Goal: Check status: Check status

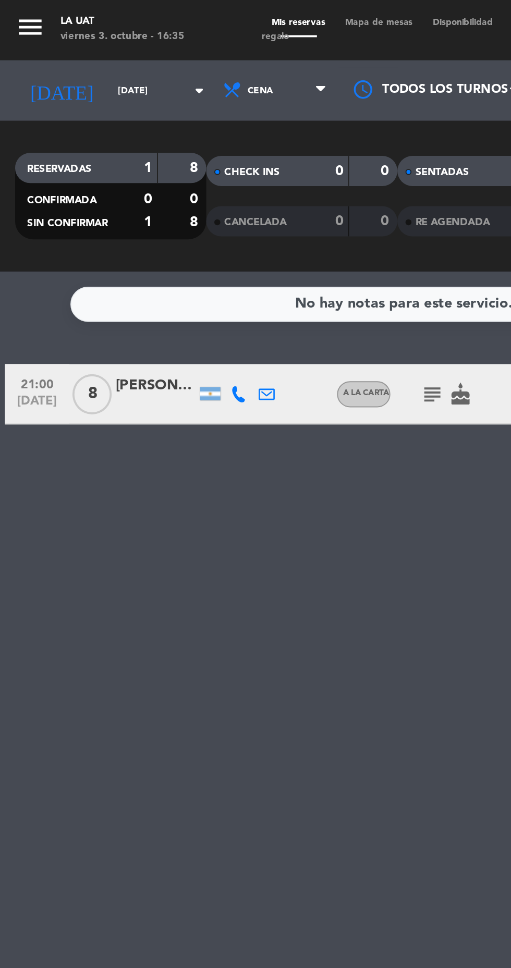
click at [71, 46] on input "[DATE]" at bounding box center [89, 47] width 66 height 16
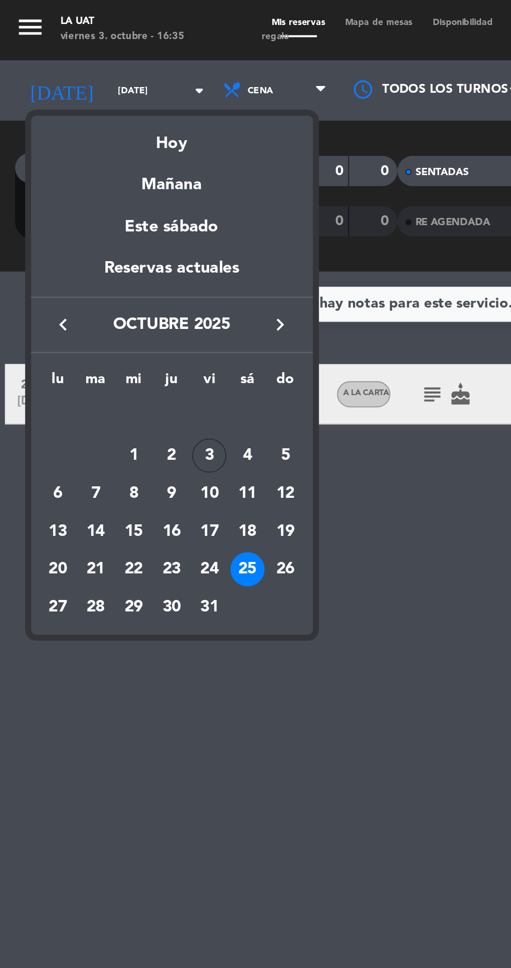
click at [109, 238] on div "3" at bounding box center [109, 236] width 18 height 18
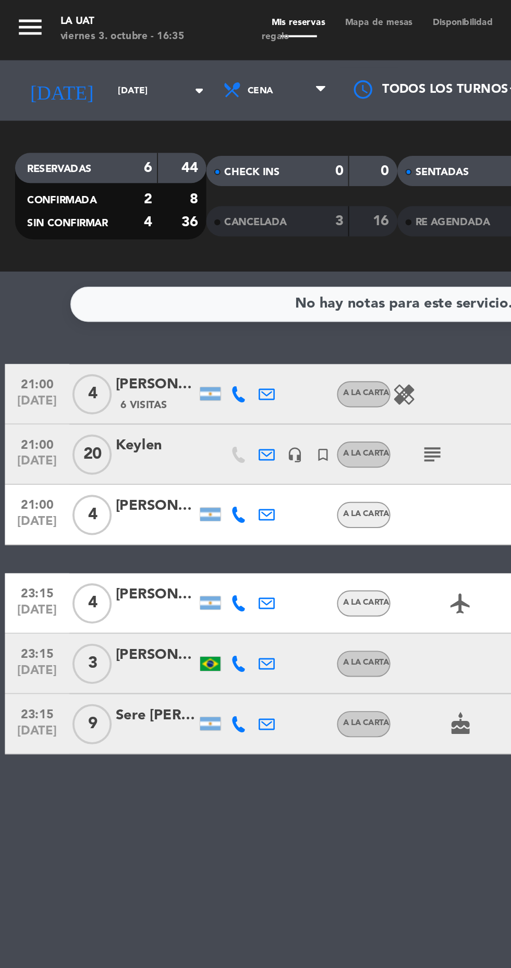
click at [56, 52] on input "[DATE]" at bounding box center [89, 47] width 66 height 16
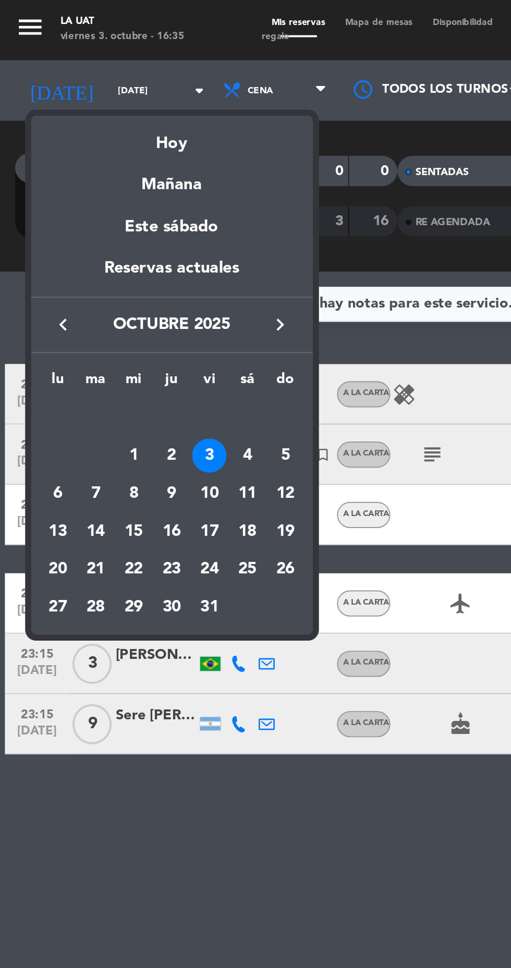
click at [133, 237] on div "4" at bounding box center [128, 236] width 18 height 18
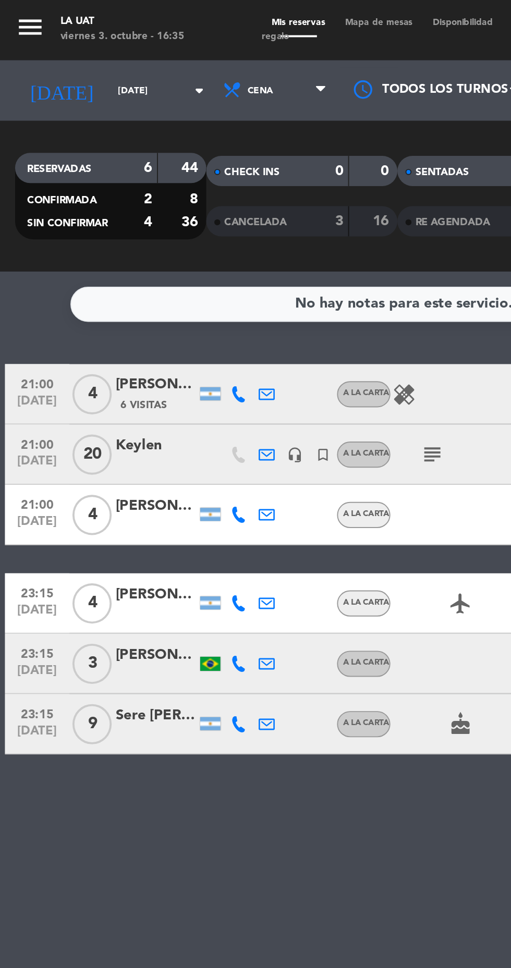
type input "[DATE]"
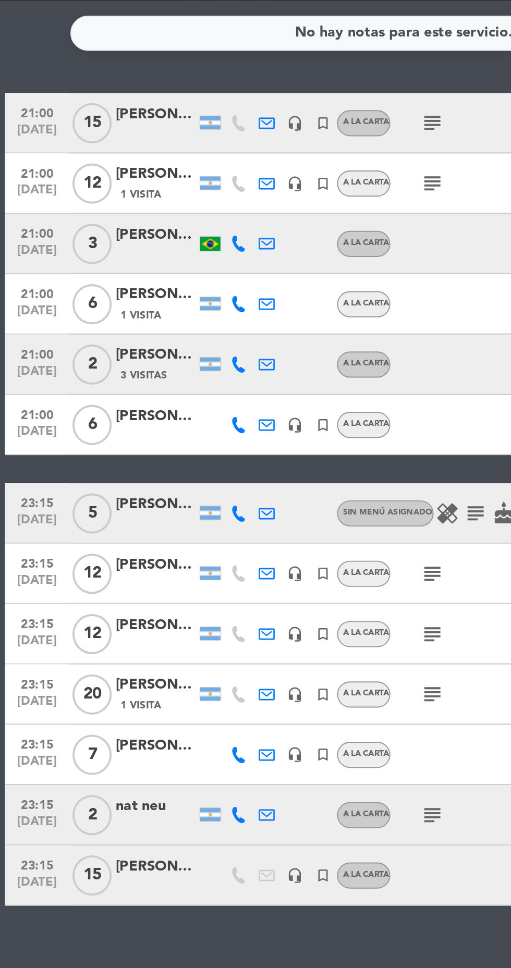
click at [242, 404] on icon "subject" at bounding box center [246, 406] width 13 height 13
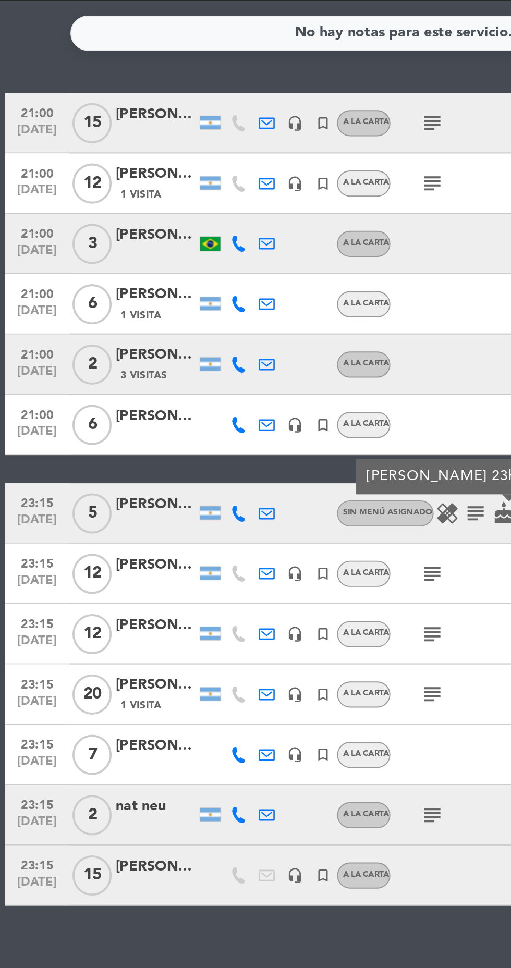
click at [244, 403] on icon "subject" at bounding box center [246, 406] width 13 height 13
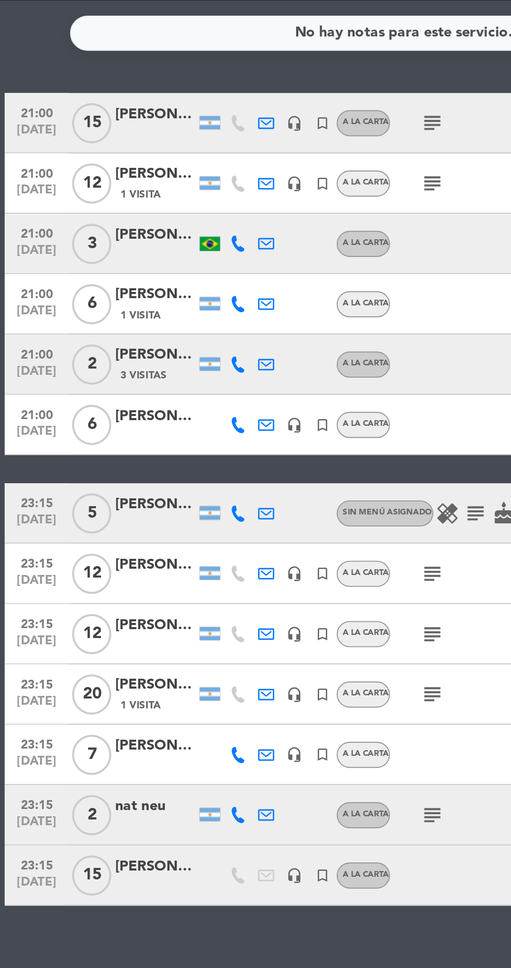
click at [82, 414] on div at bounding box center [81, 412] width 42 height 8
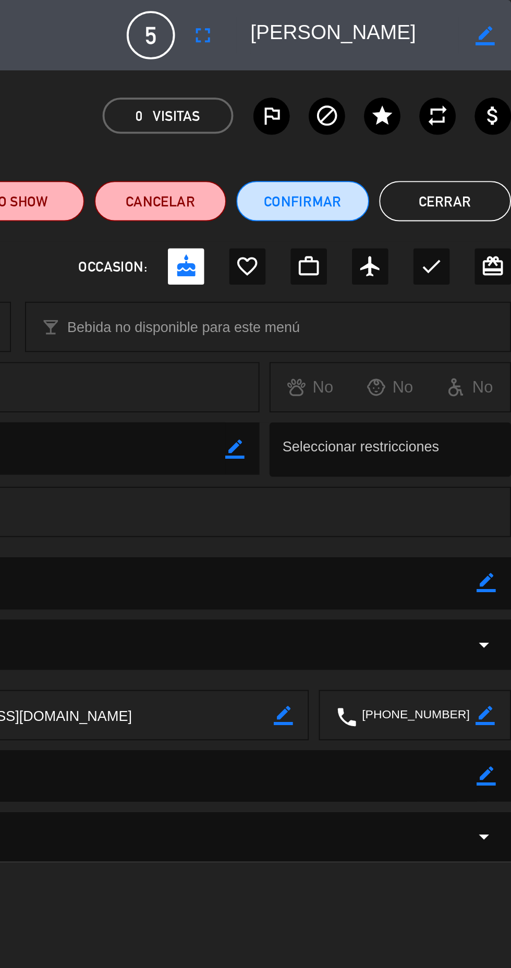
click at [484, 102] on button "Cerrar" at bounding box center [476, 104] width 68 height 21
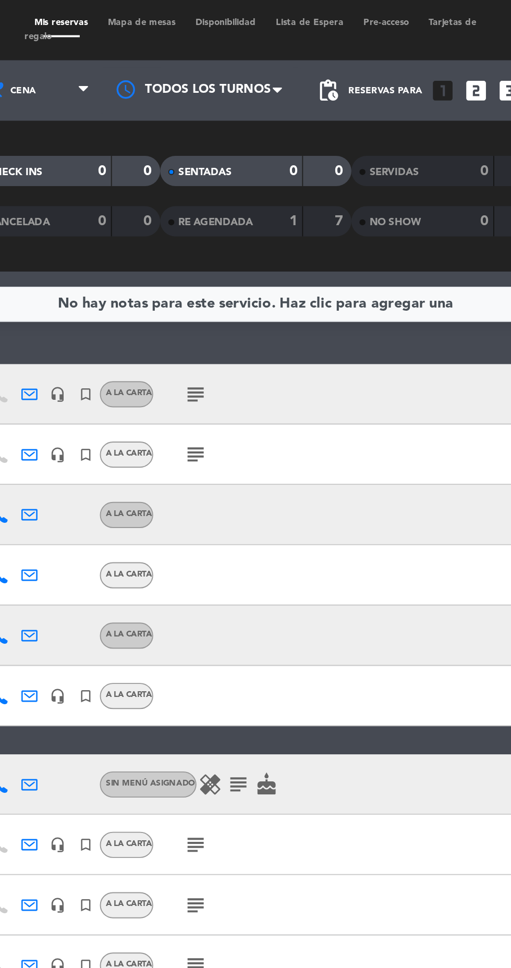
click at [250, 406] on icon "subject" at bounding box center [246, 406] width 13 height 13
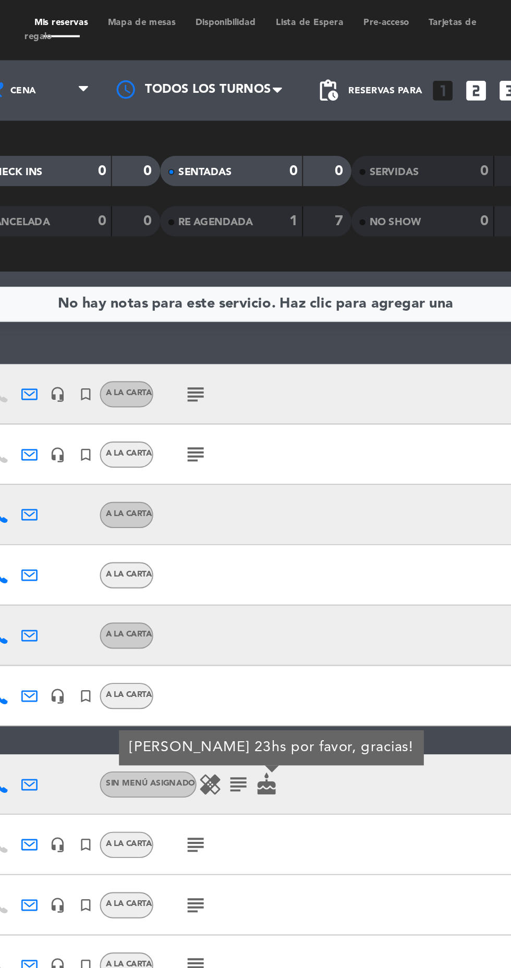
click at [246, 411] on icon "subject" at bounding box center [246, 406] width 13 height 13
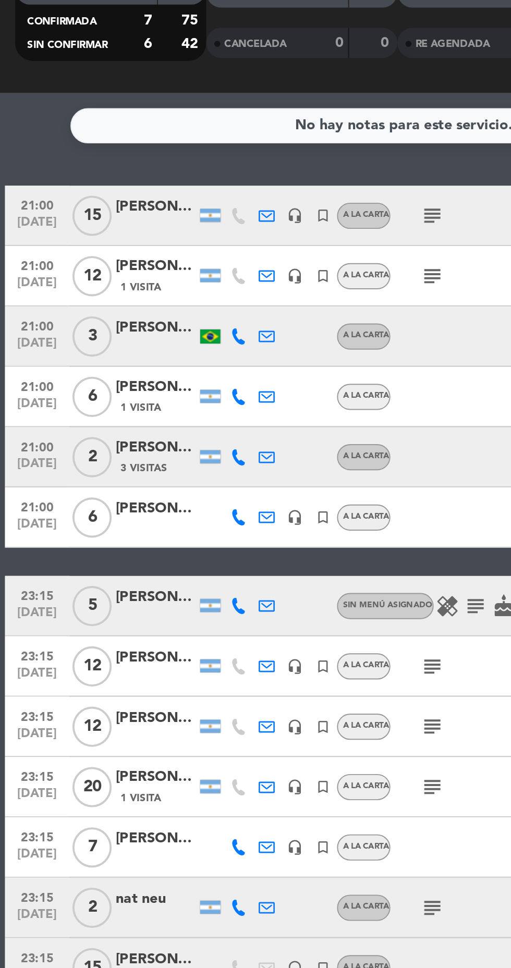
click at [228, 440] on icon "subject" at bounding box center [224, 437] width 13 height 13
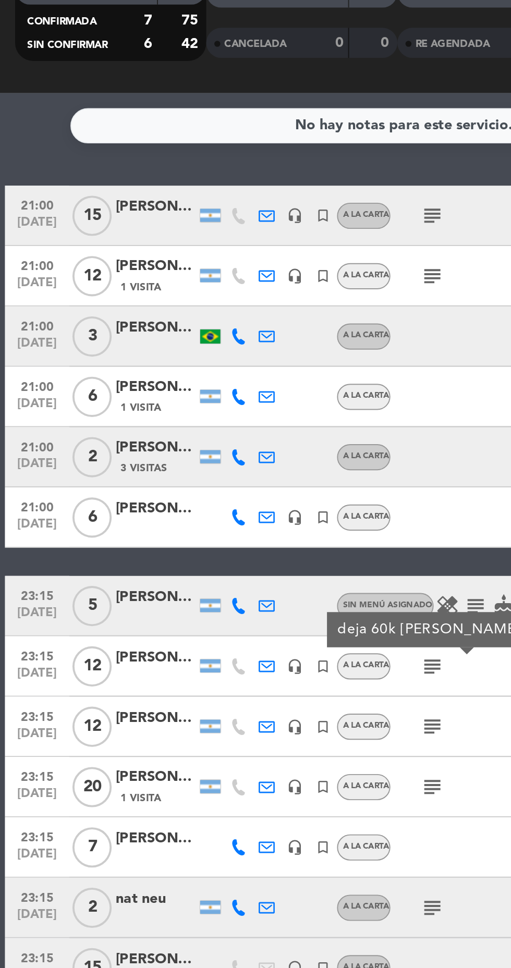
click at [229, 463] on icon "subject" at bounding box center [224, 469] width 13 height 13
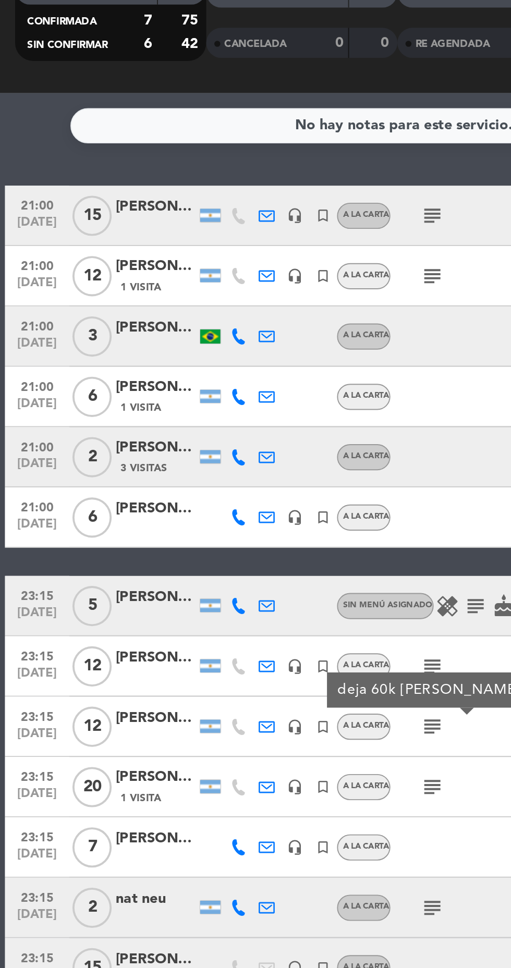
click at [226, 495] on icon "subject" at bounding box center [224, 500] width 13 height 13
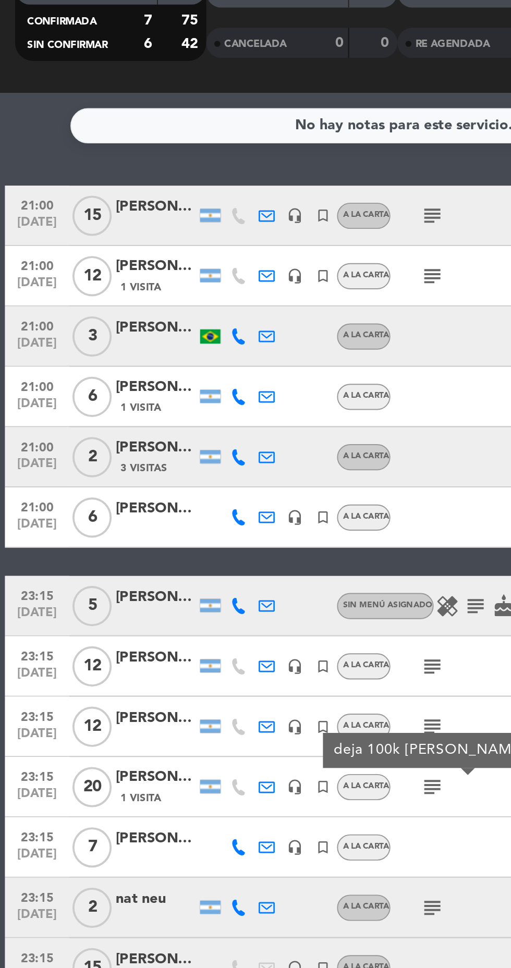
click at [258, 510] on div "subject deja 100k [PERSON_NAME] - a la carta" at bounding box center [246, 500] width 88 height 31
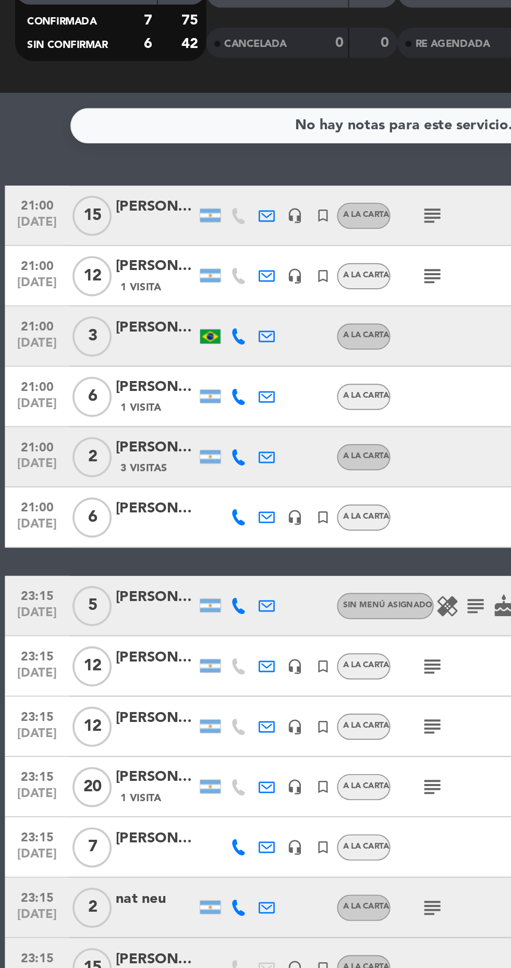
click at [224, 564] on icon "subject" at bounding box center [224, 563] width 13 height 13
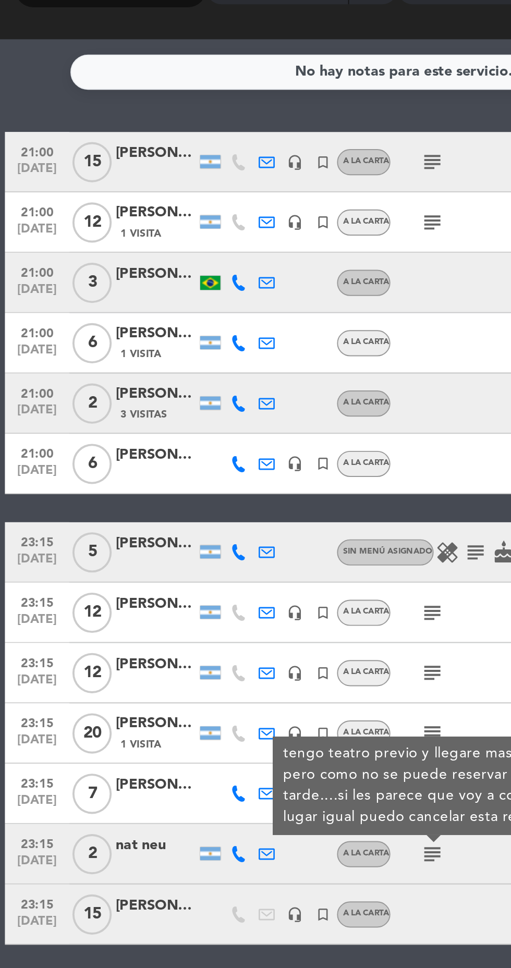
click at [76, 565] on div at bounding box center [81, 568] width 42 height 8
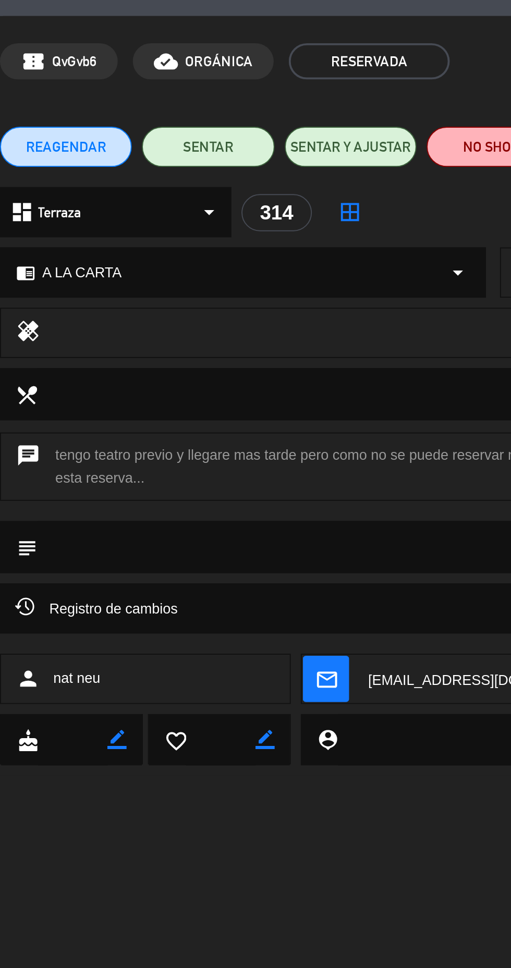
click at [167, 382] on icon "mail_outline" at bounding box center [168, 379] width 11 height 11
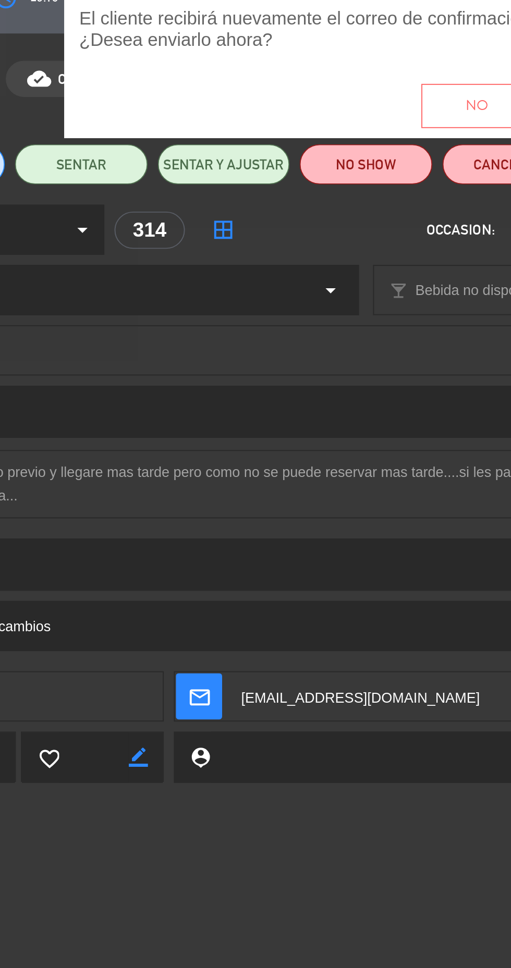
click at [300, 74] on button "No" at bounding box center [312, 74] width 57 height 23
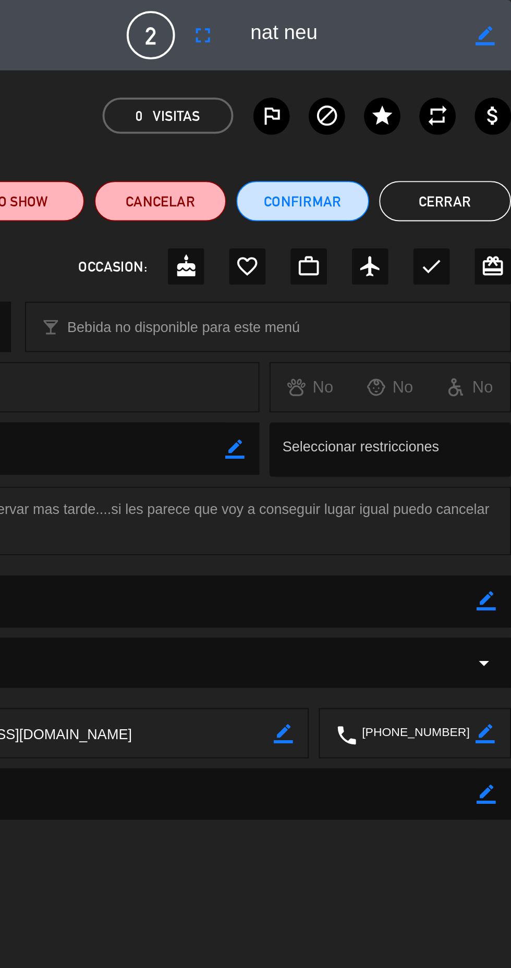
click at [490, 97] on button "Cerrar" at bounding box center [476, 104] width 68 height 21
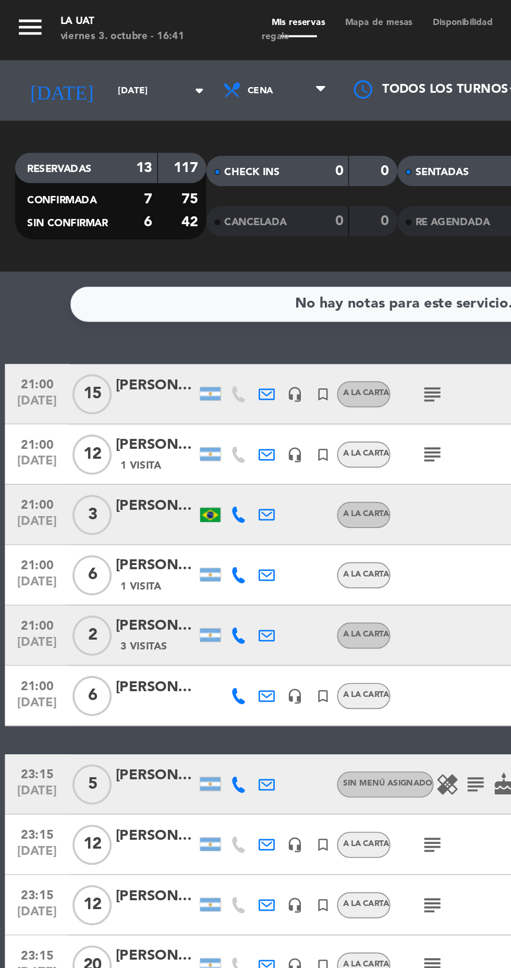
click at [226, 234] on icon "subject" at bounding box center [224, 235] width 13 height 13
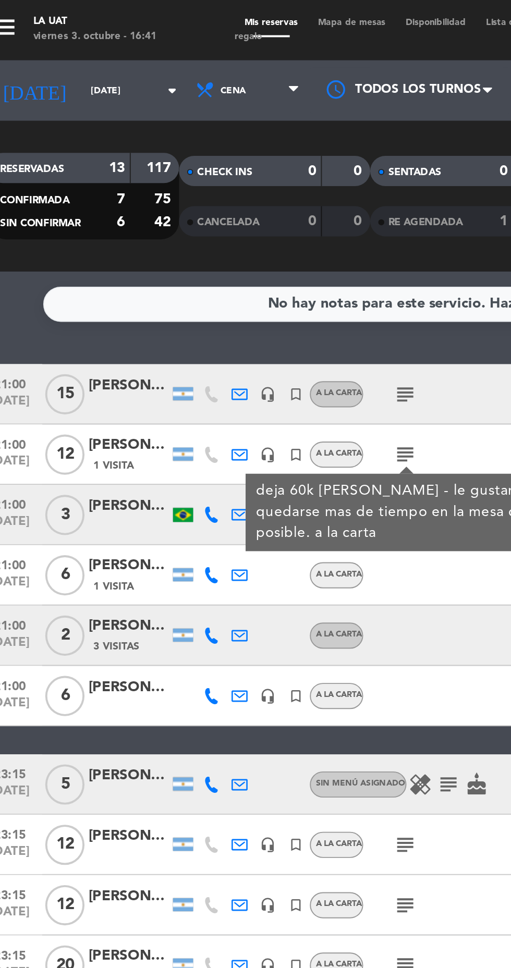
click at [226, 204] on icon "subject" at bounding box center [224, 204] width 13 height 13
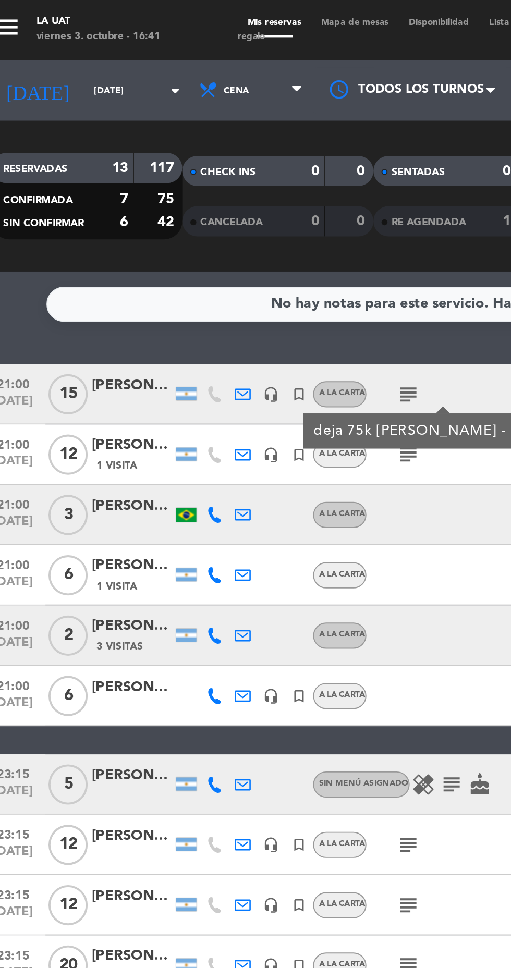
click at [224, 240] on icon "subject" at bounding box center [224, 235] width 13 height 13
